Goal: Task Accomplishment & Management: Manage account settings

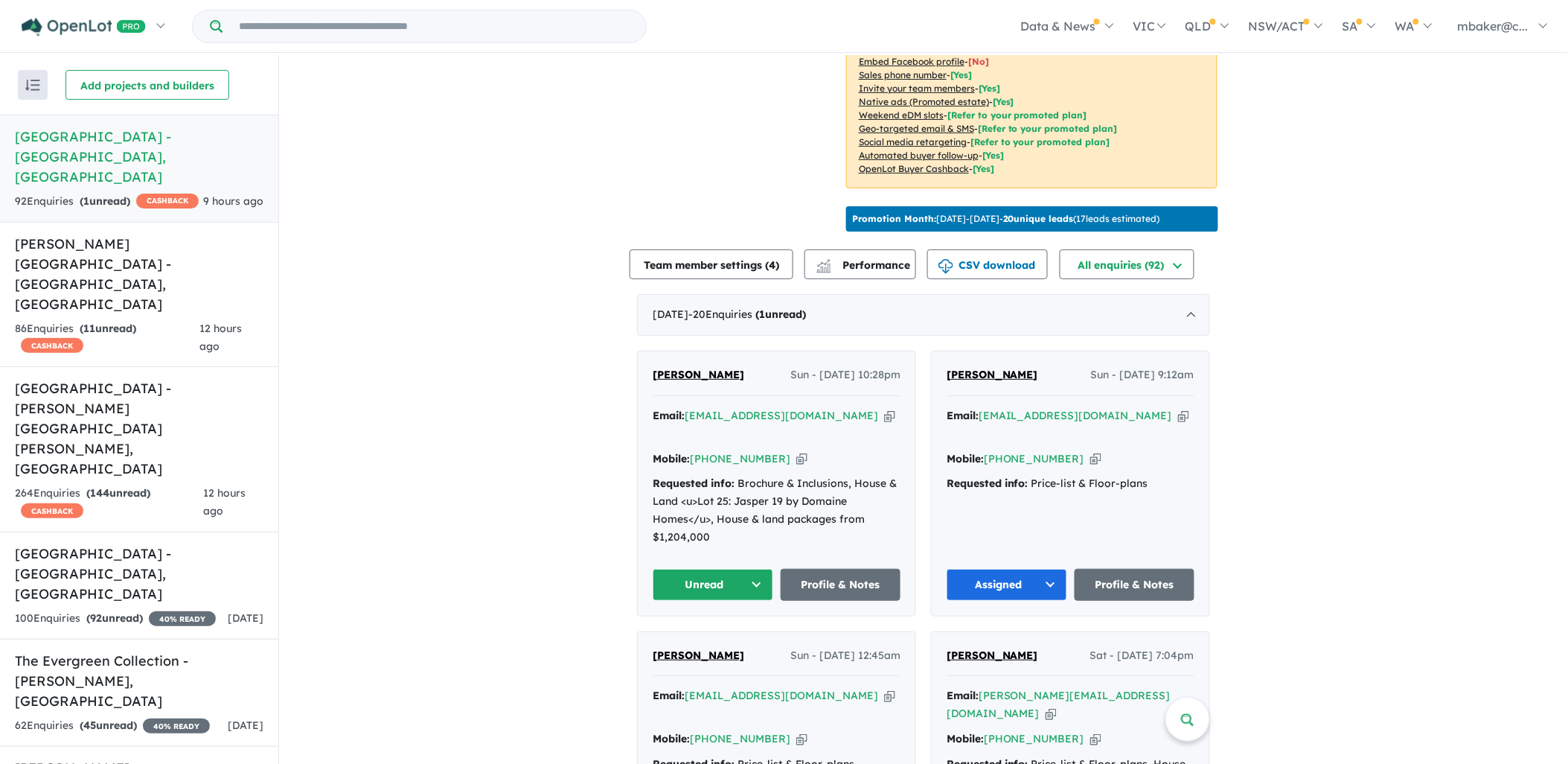
scroll to position [413, 0]
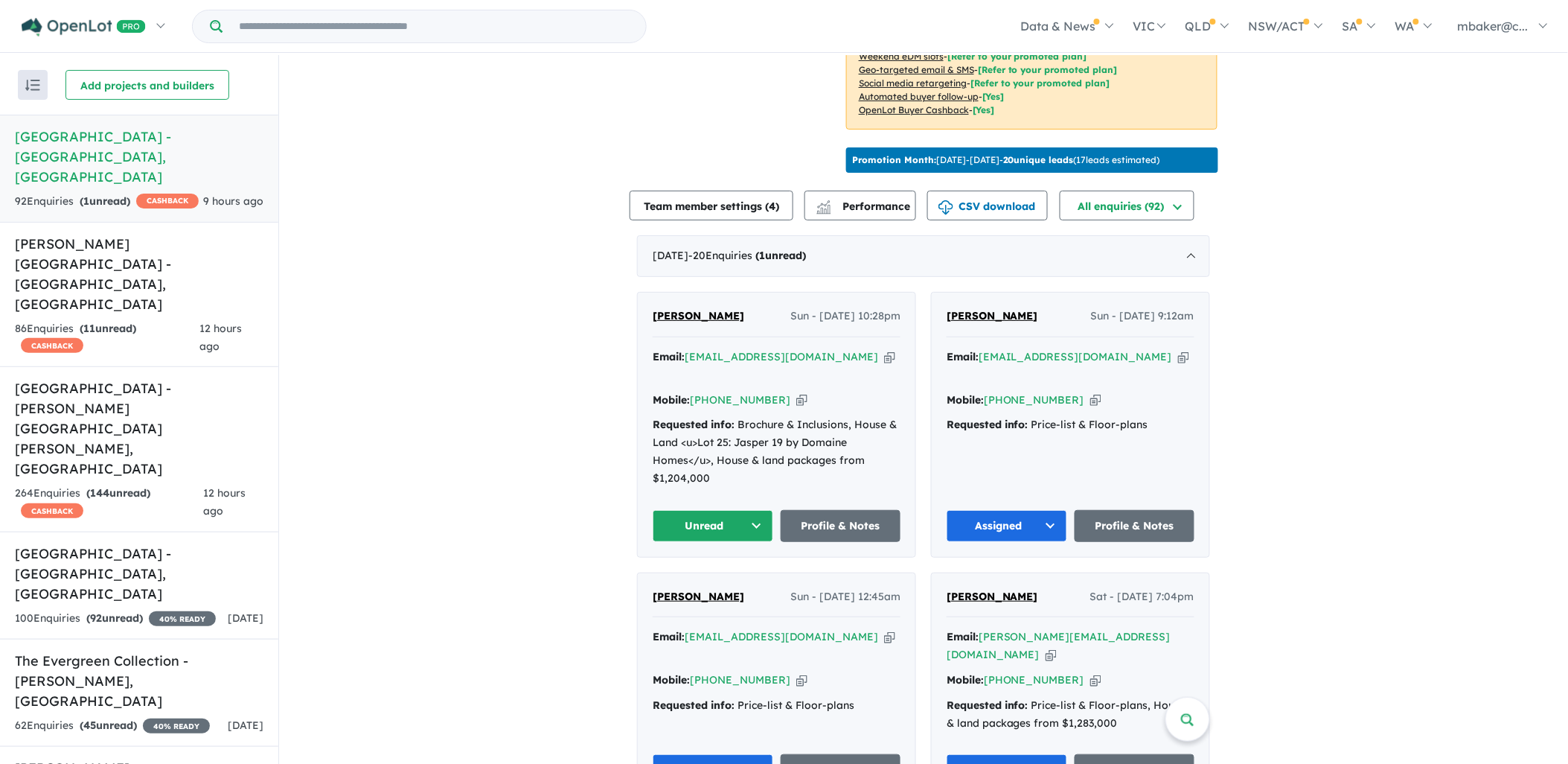
click at [693, 309] on span "[PERSON_NAME]" at bounding box center [698, 316] width 92 height 14
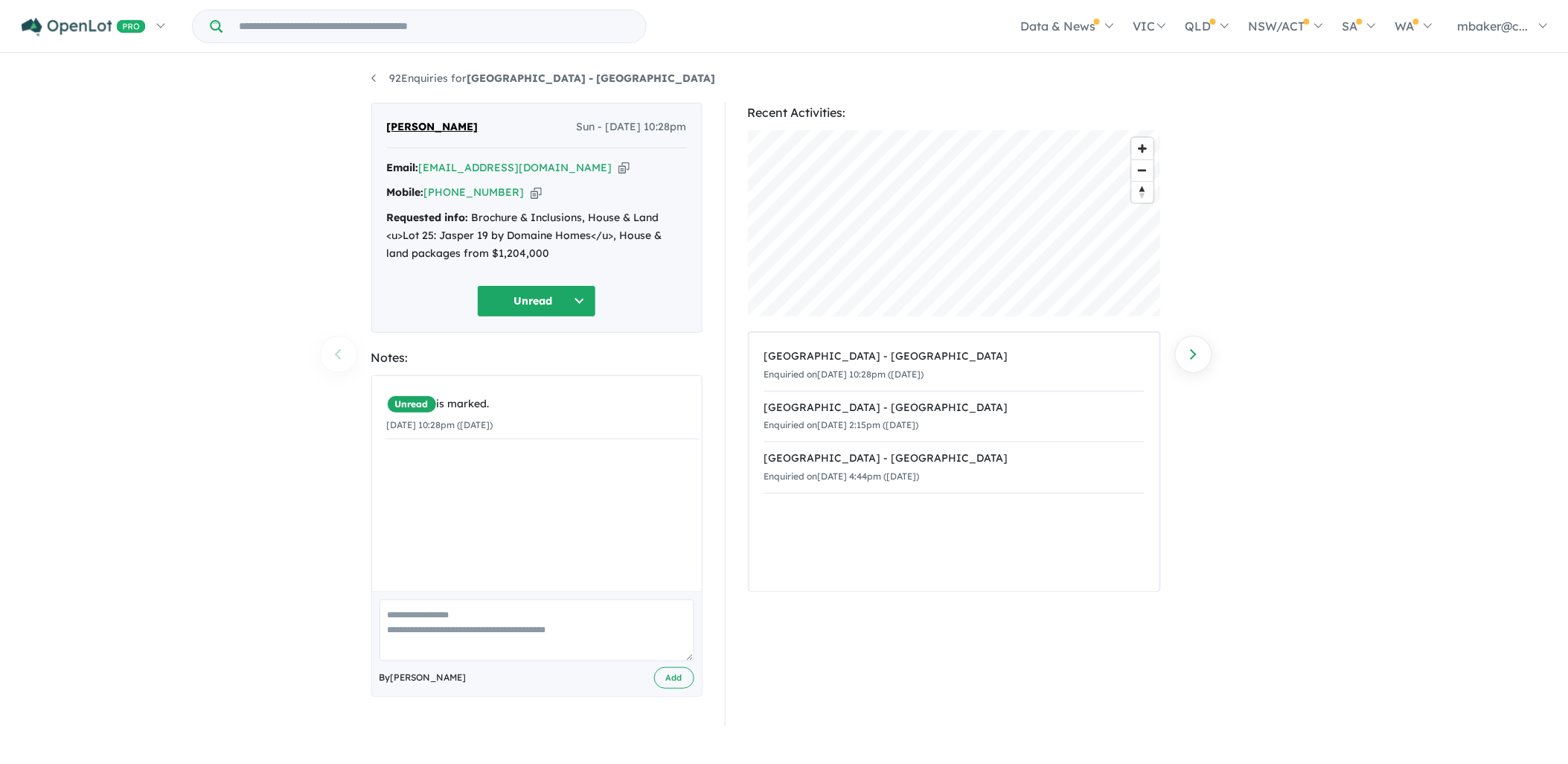
click at [542, 162] on div "Email: [EMAIL_ADDRESS][DOMAIN_NAME] Copied!" at bounding box center [537, 168] width 300 height 18
click at [618, 169] on icon "button" at bounding box center [624, 167] width 11 height 15
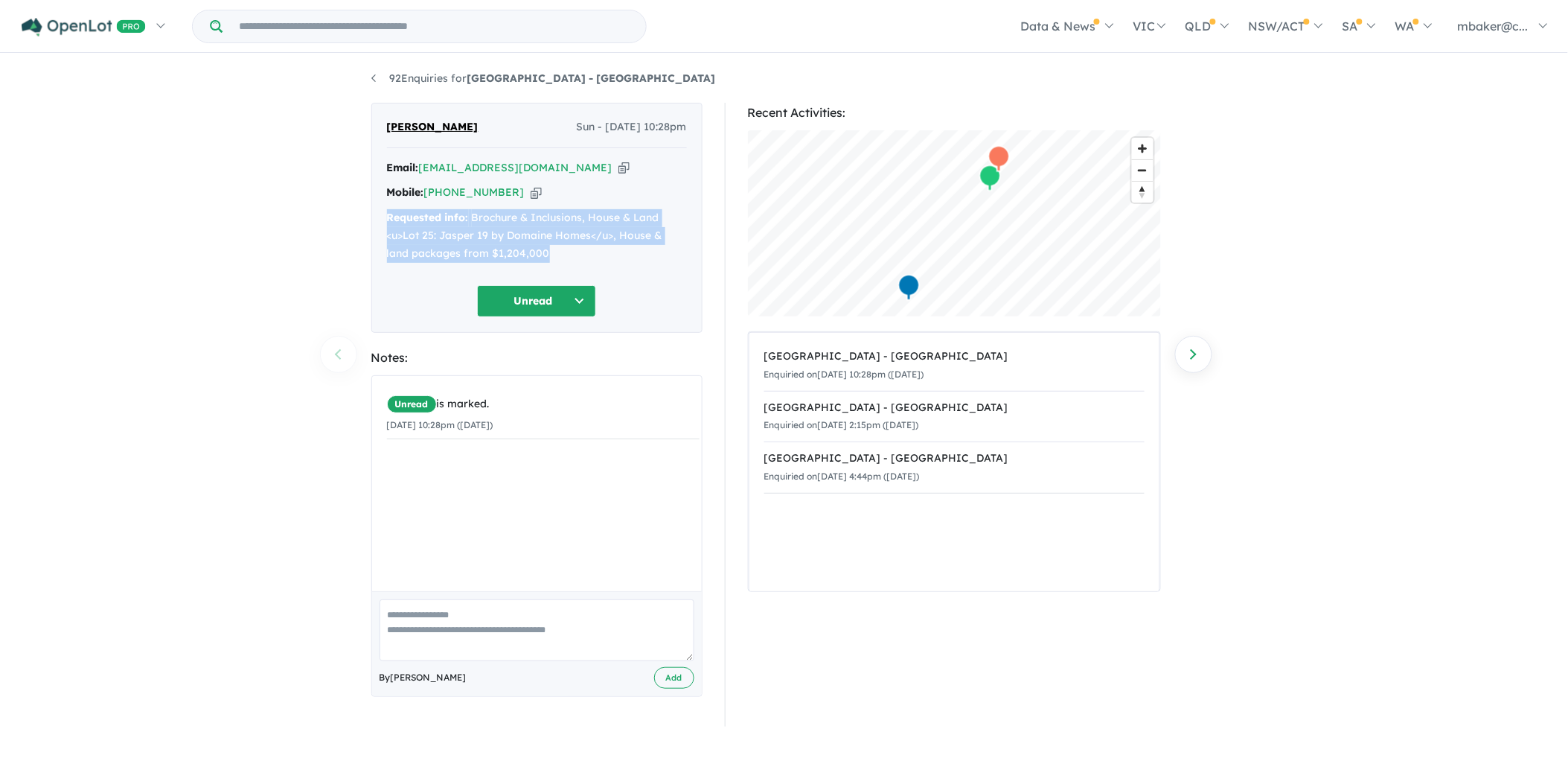
drag, startPoint x: 520, startPoint y: 251, endPoint x: 389, endPoint y: 219, distance: 134.9
click at [389, 219] on div "Requested info: Brochure & Inclusions, House & Land <u>Lot 25: Jasper 19 by Dom…" at bounding box center [537, 236] width 300 height 53
copy div "Requested info: Brochure & Inclusions, House & Land <u>Lot 25: Jasper 19 by Dom…"
click at [531, 191] on icon "button" at bounding box center [536, 192] width 11 height 15
copy div "Requested info: Brochure & Inclusions, House & Land <u>Lot 25: Jasper 19 by Dom…"
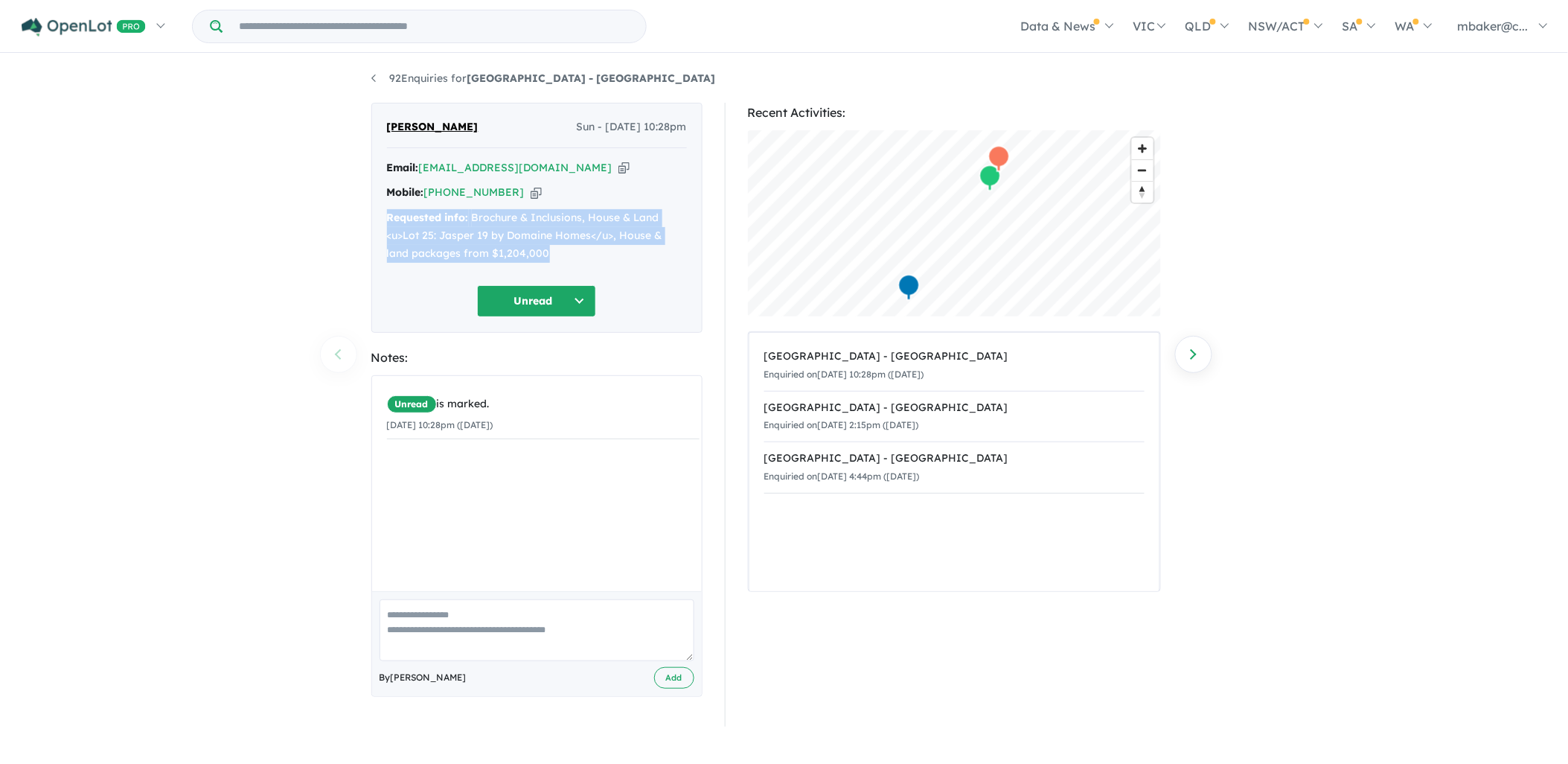
click at [540, 300] on button "Unread" at bounding box center [536, 301] width 119 height 32
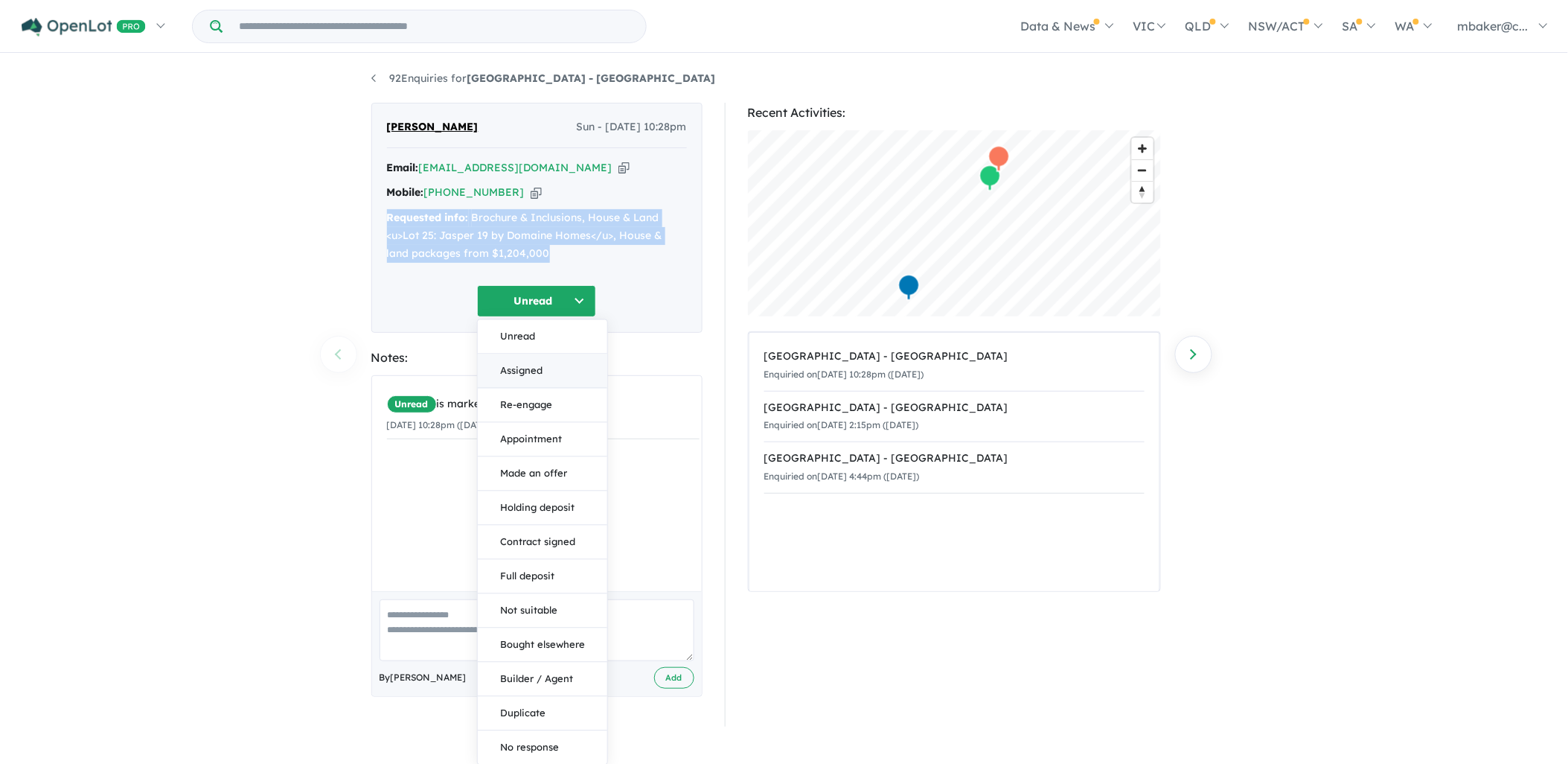
click at [529, 372] on button "Assigned" at bounding box center [543, 371] width 129 height 35
